Goal: Use online tool/utility

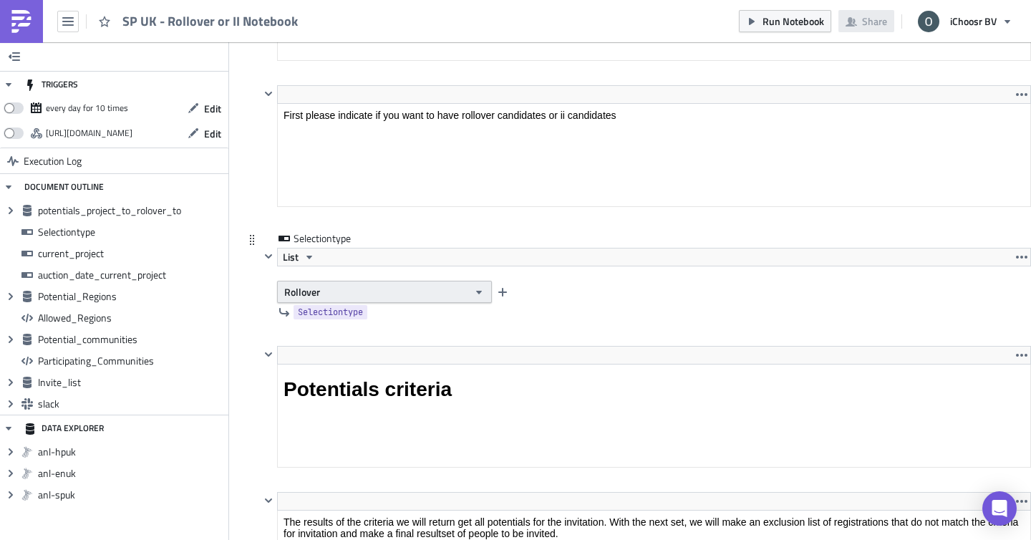
click at [314, 293] on span "Rollover" at bounding box center [302, 291] width 36 height 15
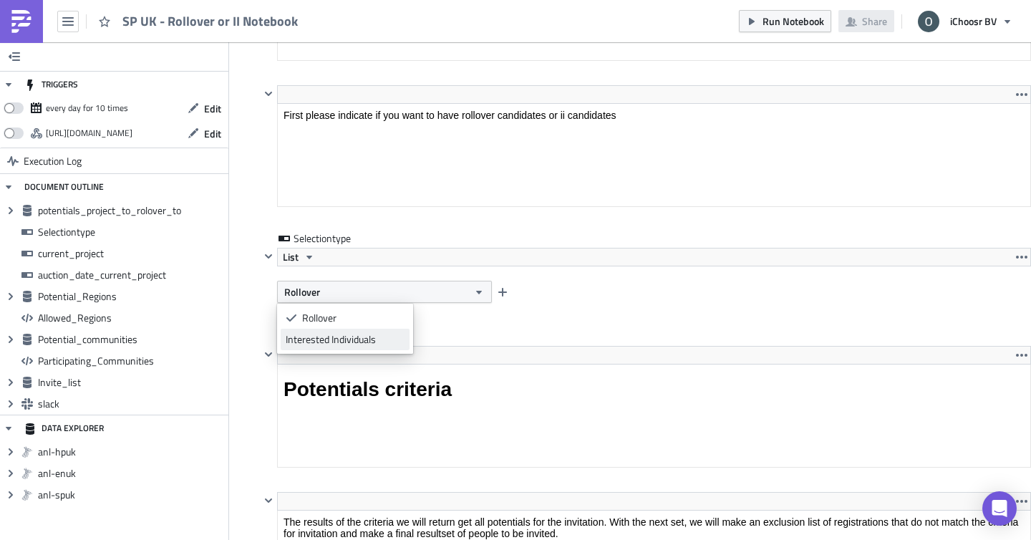
click at [333, 332] on div "Interested Individuals" at bounding box center [345, 339] width 119 height 14
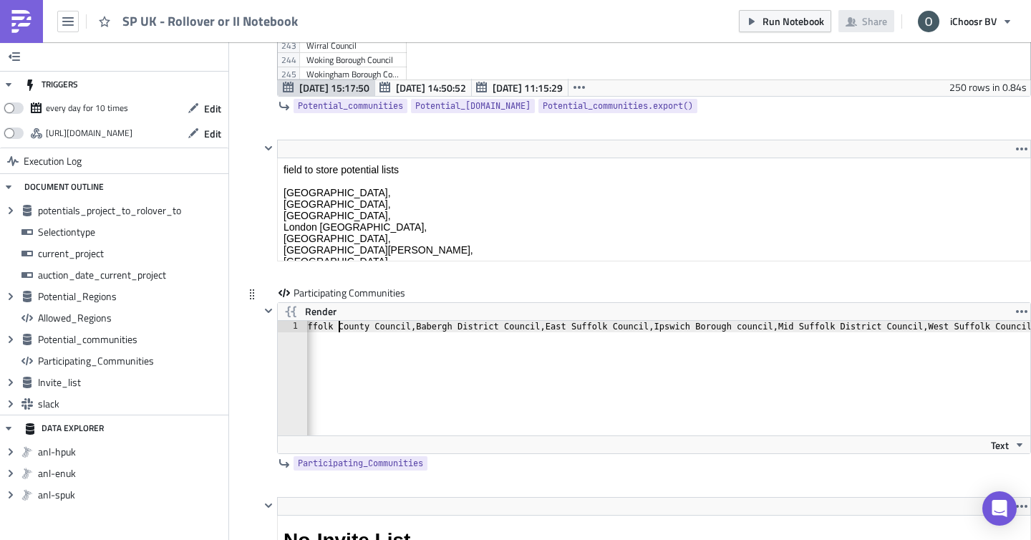
click at [341, 325] on div "Suffolk County Council,Babergh District Council,East Suffolk Council,Ipswich Bo…" at bounding box center [663, 389] width 738 height 137
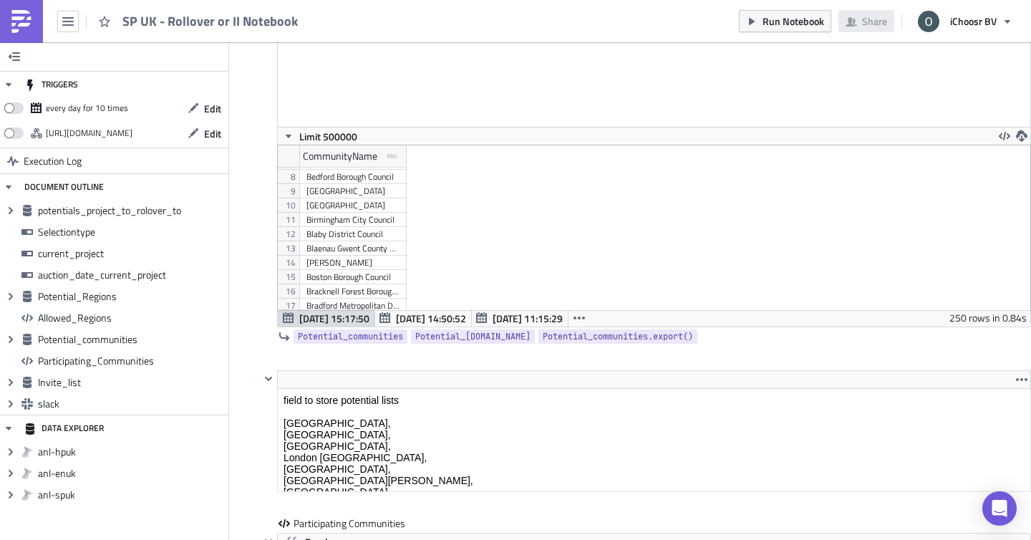
scroll to position [117, 0]
click at [344, 253] on div "Cheshire East Council" at bounding box center [352, 249] width 93 height 14
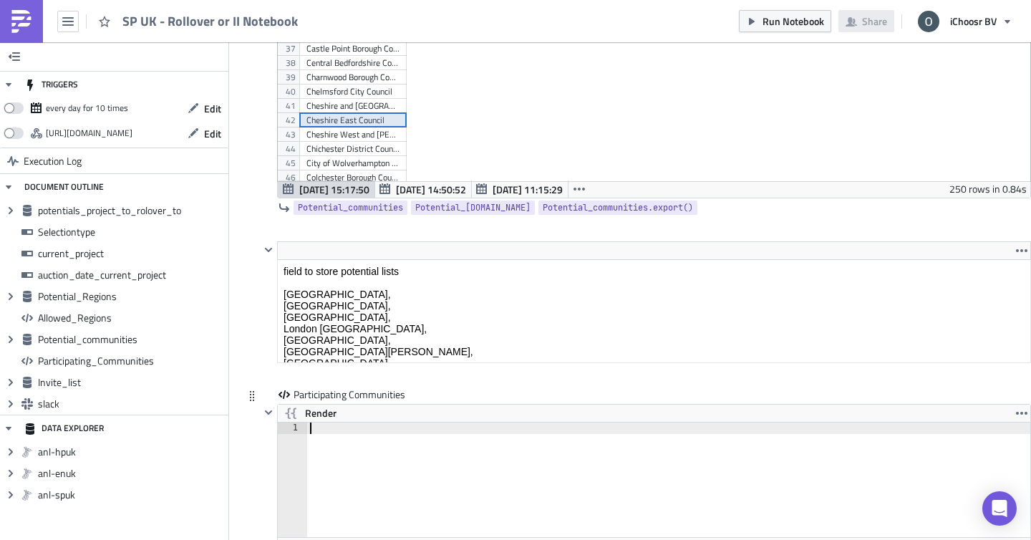
click at [328, 433] on div at bounding box center [669, 490] width 725 height 137
paste textarea "Cheshire East Council"
click at [324, 136] on div "Cheshire West and [PERSON_NAME] Council" at bounding box center [352, 134] width 93 height 14
click at [457, 437] on div "Cheshire East Council," at bounding box center [669, 490] width 725 height 137
paste textarea "Cheshire West and [PERSON_NAME] Council"
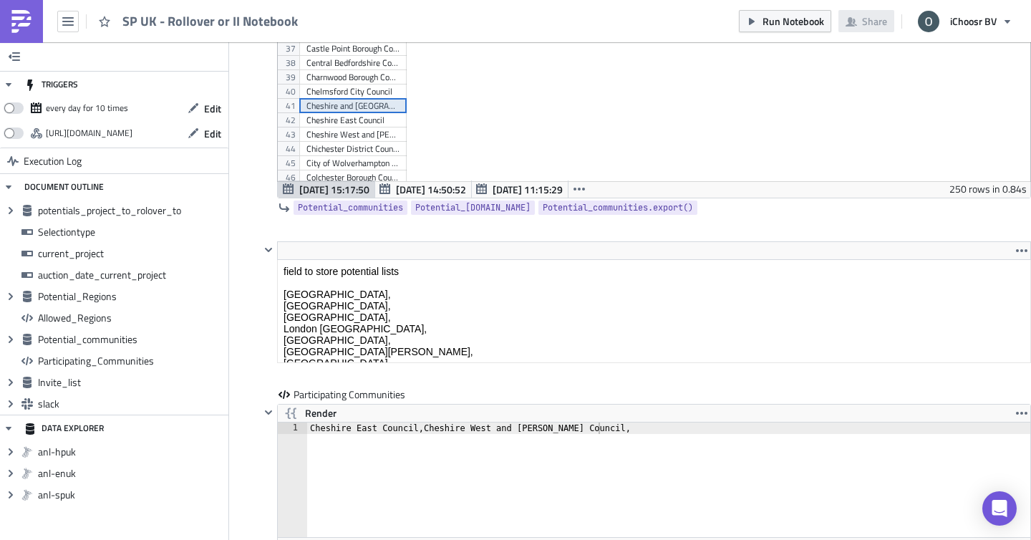
click at [332, 107] on div "Cheshire and [GEOGRAPHIC_DATA]" at bounding box center [352, 106] width 93 height 14
click at [609, 433] on div "Cheshire East Council,Cheshire West and [PERSON_NAME] Council," at bounding box center [669, 490] width 725 height 137
paste textarea "Cheshire and [GEOGRAPHIC_DATA]"
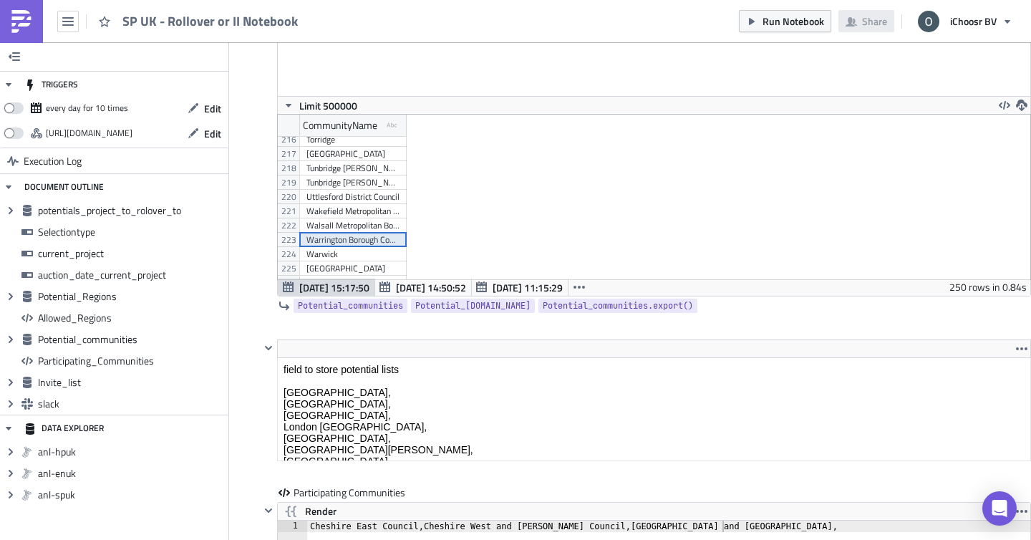
click at [347, 241] on div "Warrington Borough Council" at bounding box center [352, 240] width 93 height 14
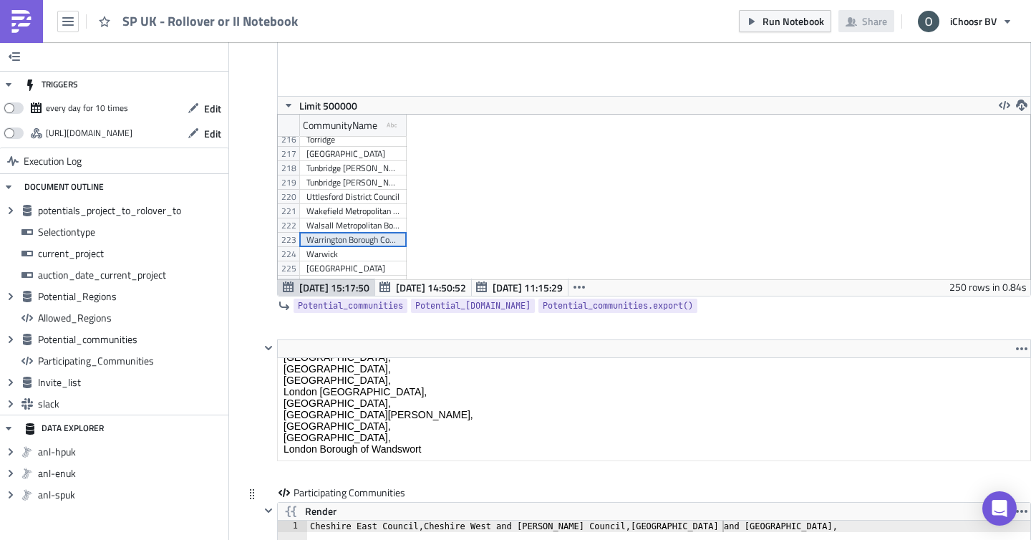
click at [742, 520] on div "Render" at bounding box center [654, 511] width 752 height 17
paste textarea "Warrington Borough Council"
type textarea "Cheshire East Council,Cheshire West and [PERSON_NAME] Council,[GEOGRAPHIC_DATA]…"
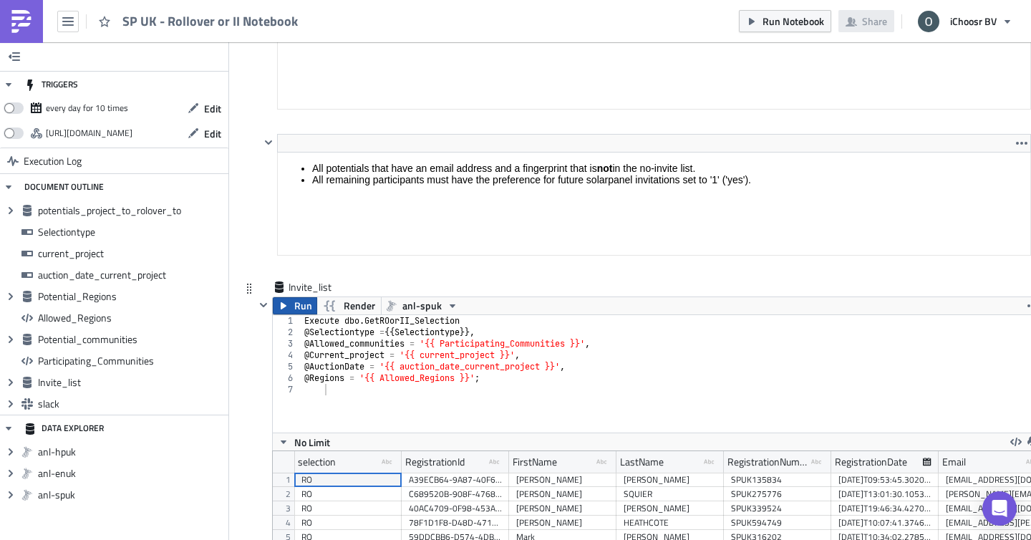
click at [300, 301] on span "Run" at bounding box center [303, 305] width 18 height 17
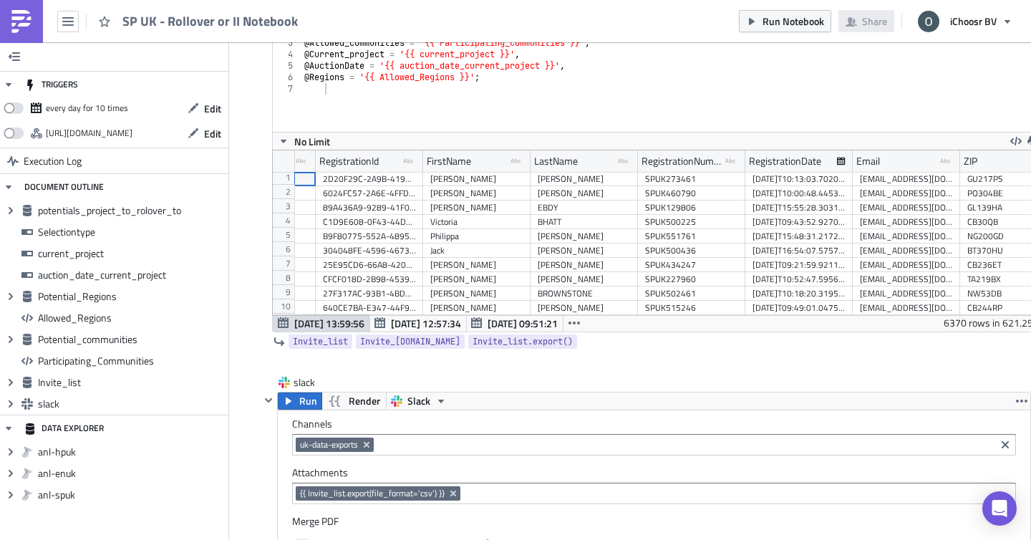
scroll to position [0, 0]
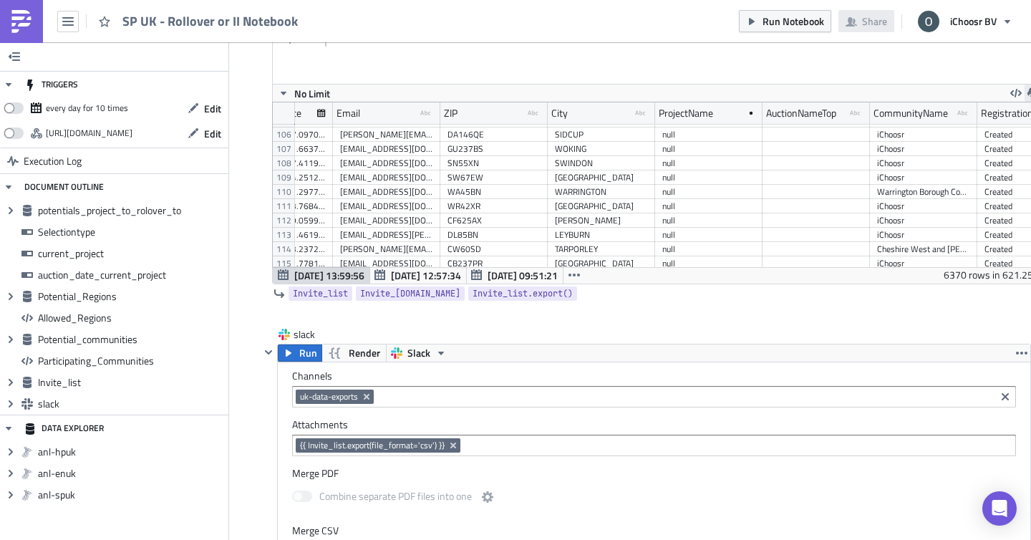
click at [1028, 89] on icon "button" at bounding box center [1032, 92] width 11 height 11
click at [949, 38] on div "CSV" at bounding box center [977, 39] width 112 height 14
